Goal: Information Seeking & Learning: Learn about a topic

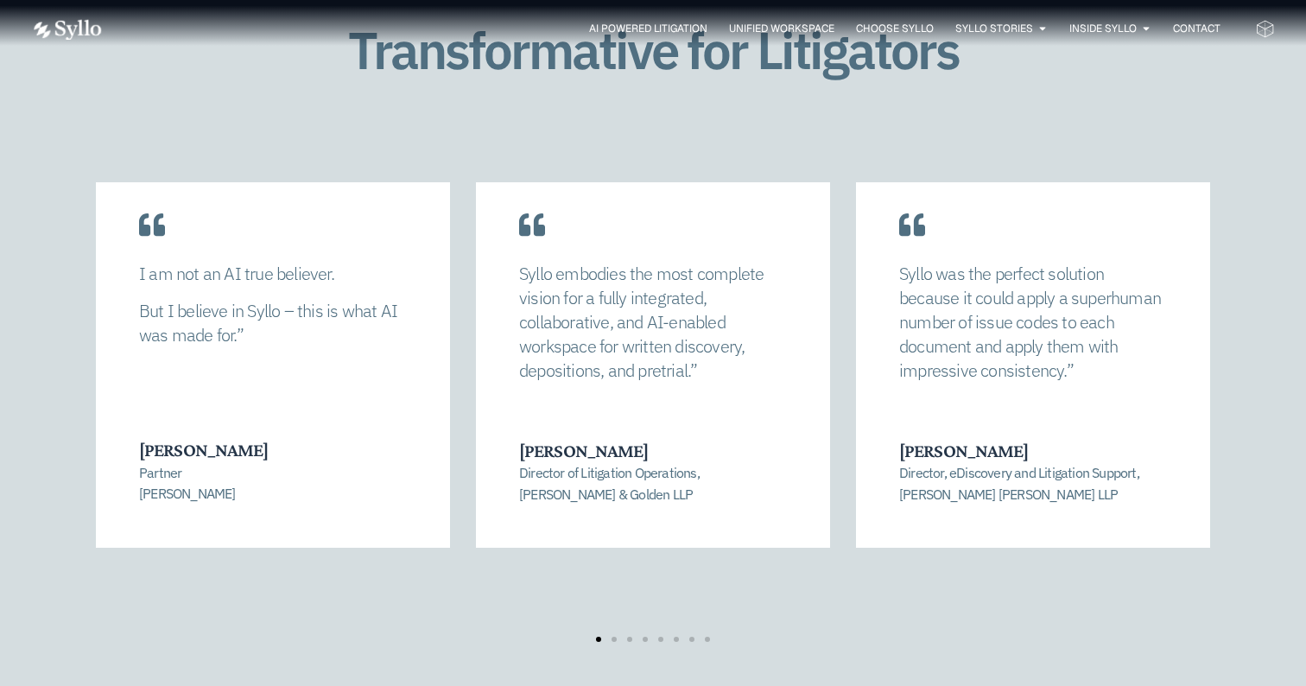
scroll to position [3628, 0]
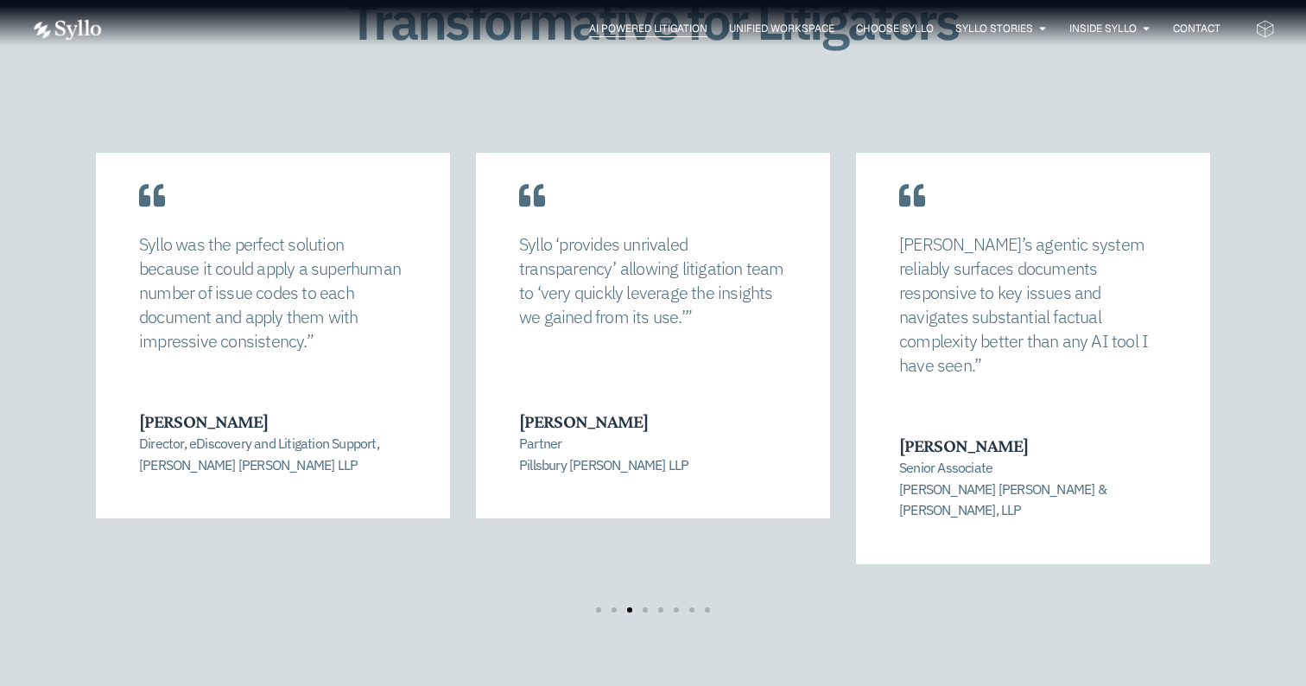
click at [687, 31] on span "AI Powered Litigation" at bounding box center [648, 29] width 118 height 16
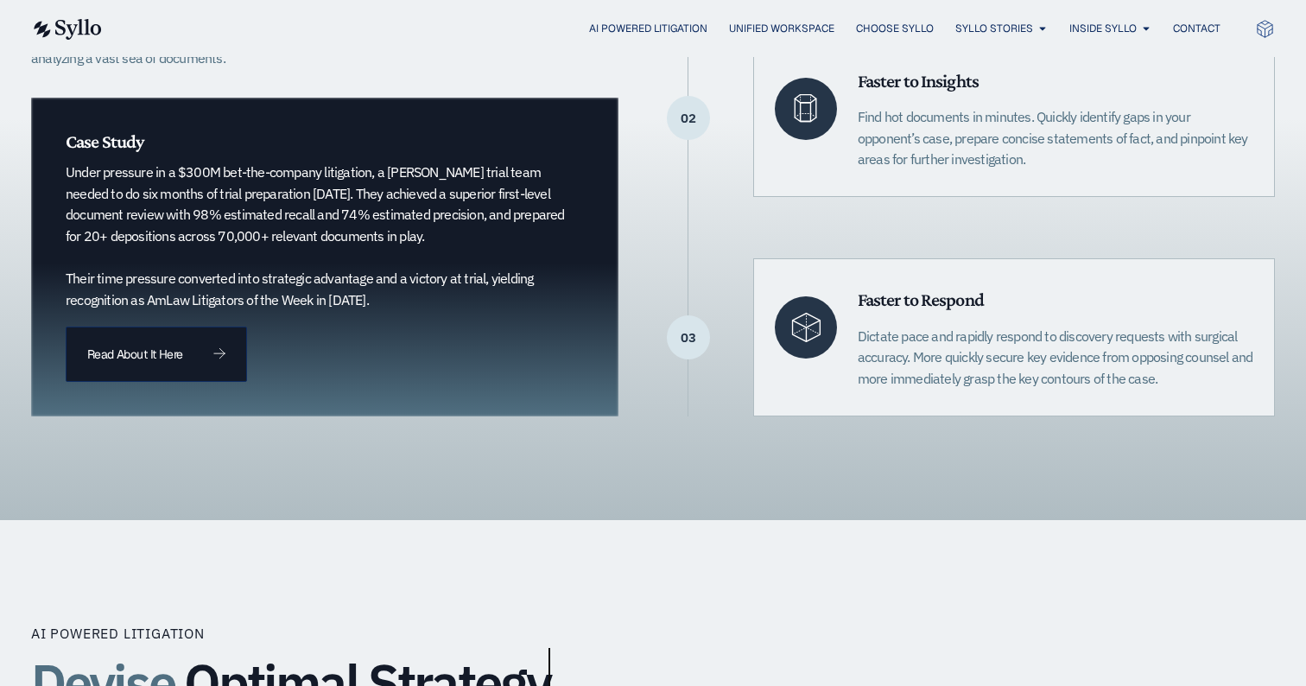
scroll to position [657, 0]
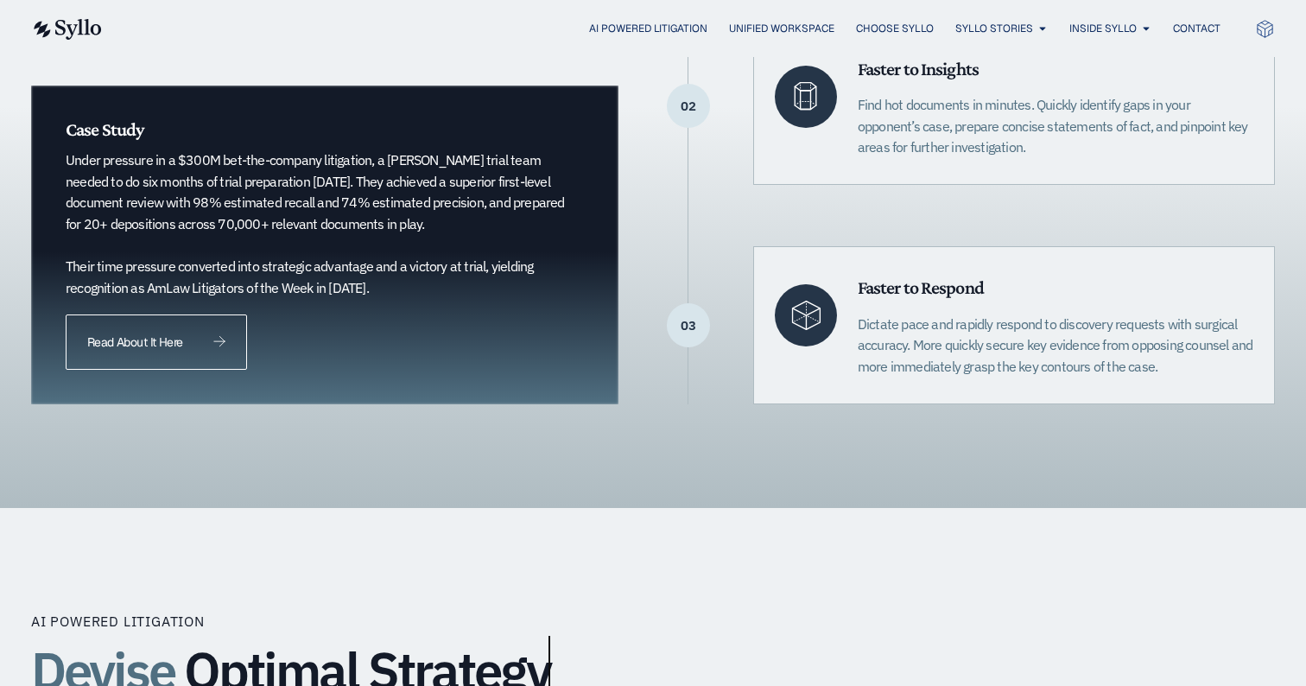
click at [196, 345] on link "Read About It Here" at bounding box center [156, 341] width 181 height 55
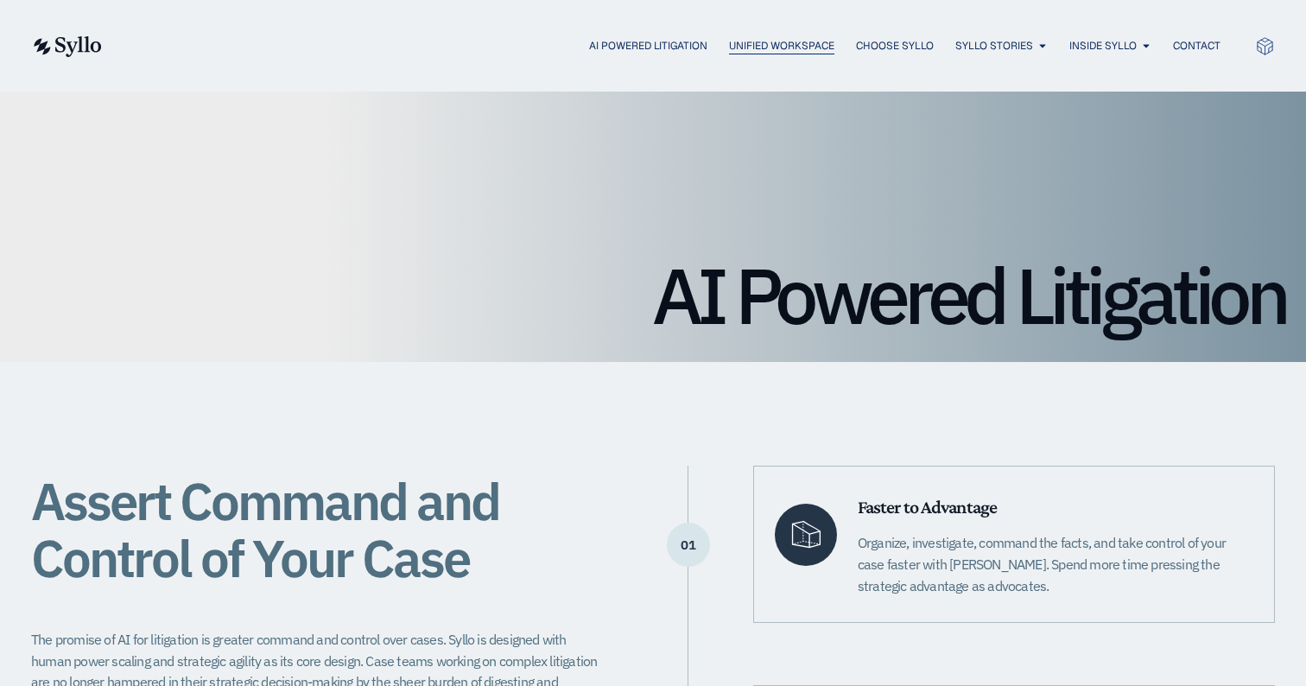
scroll to position [0, 0]
click at [808, 51] on span "Unified Workspace" at bounding box center [781, 46] width 105 height 16
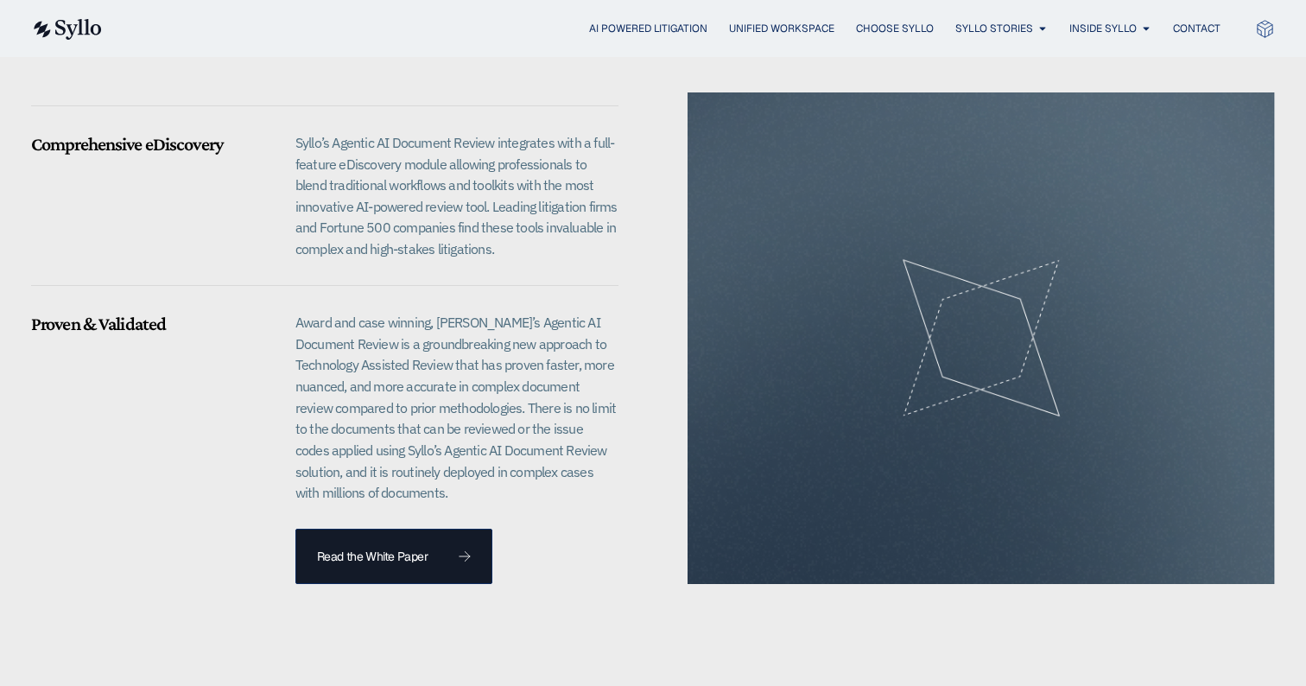
scroll to position [1643, 0]
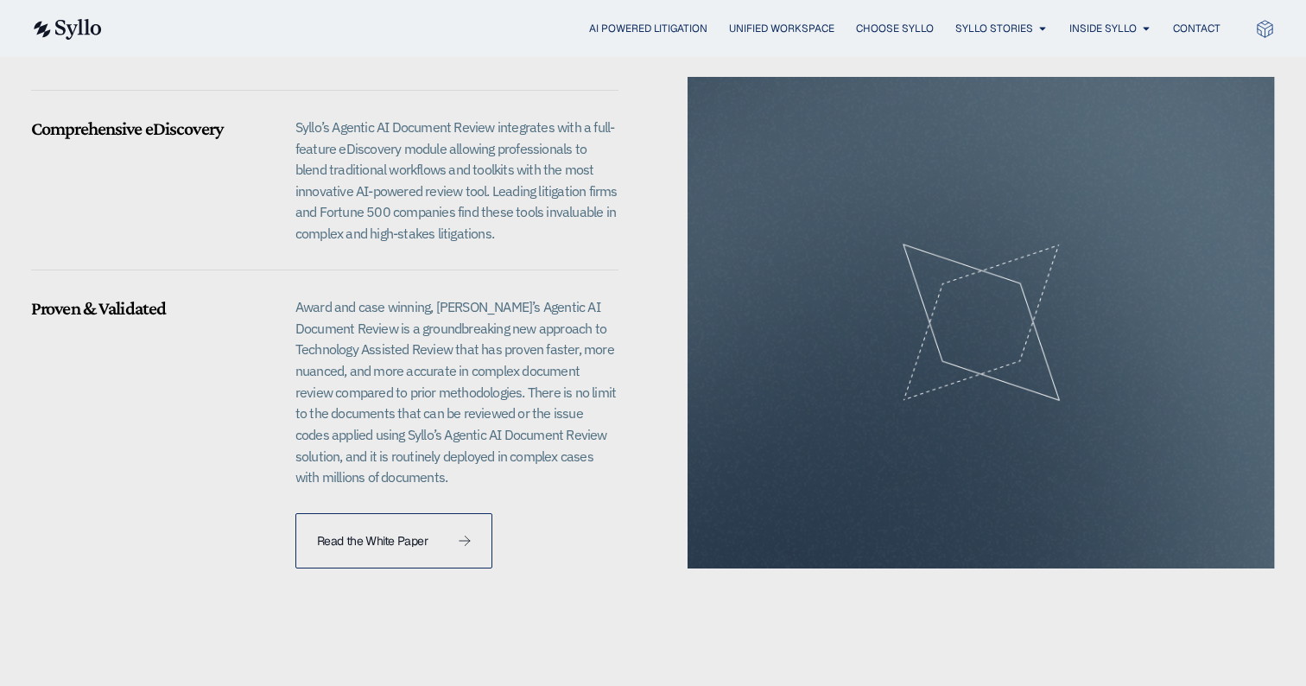
click at [446, 535] on span "Read the White Paper" at bounding box center [394, 541] width 154 height 12
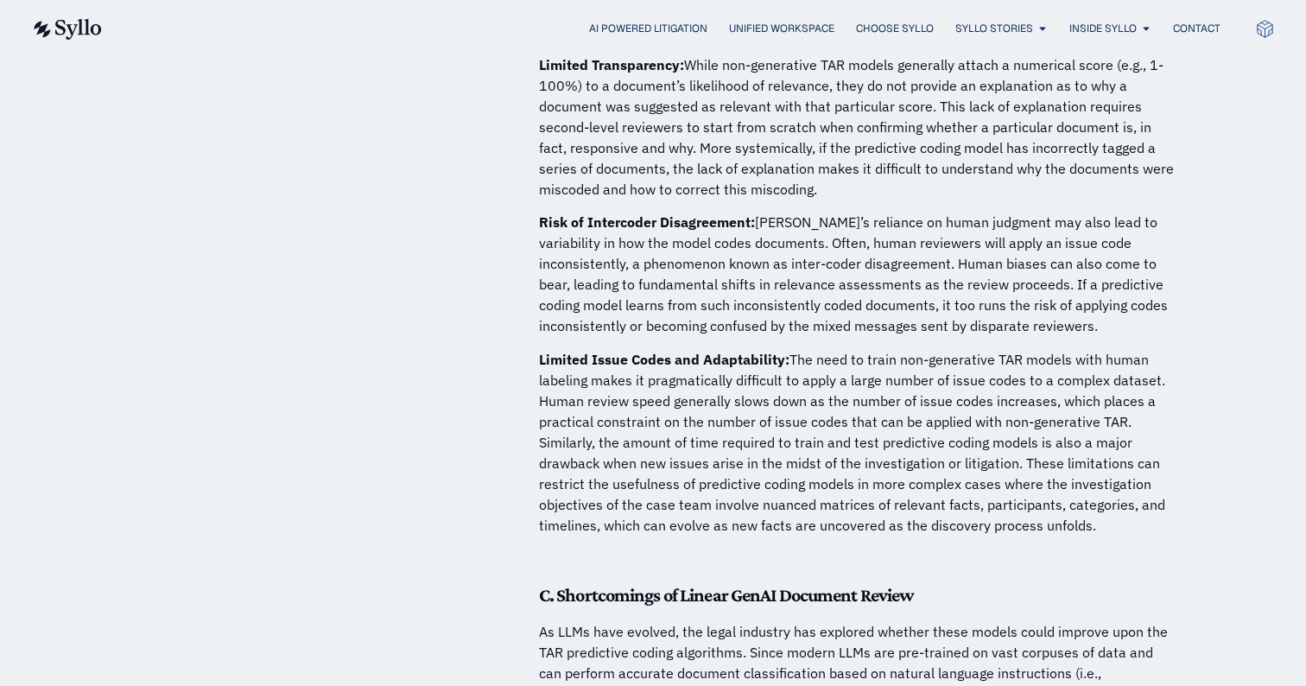
scroll to position [2309, 0]
